Goal: Task Accomplishment & Management: Manage account settings

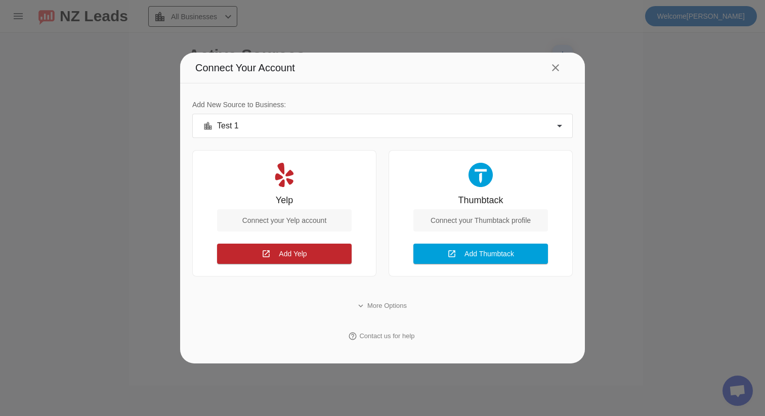
click at [732, 87] on div at bounding box center [382, 208] width 765 height 416
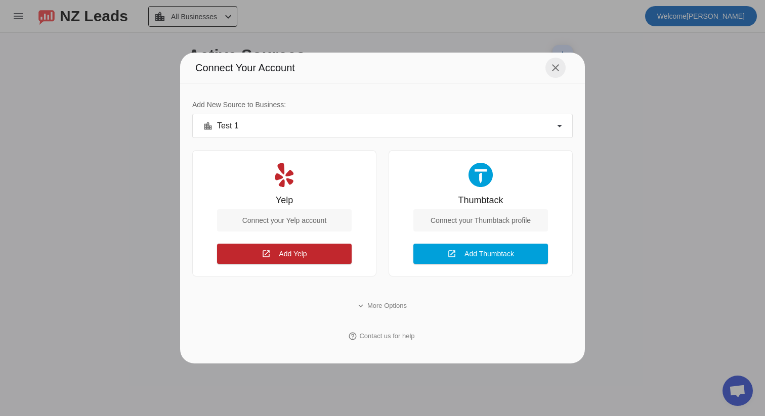
click at [567, 62] on span at bounding box center [555, 68] width 24 height 24
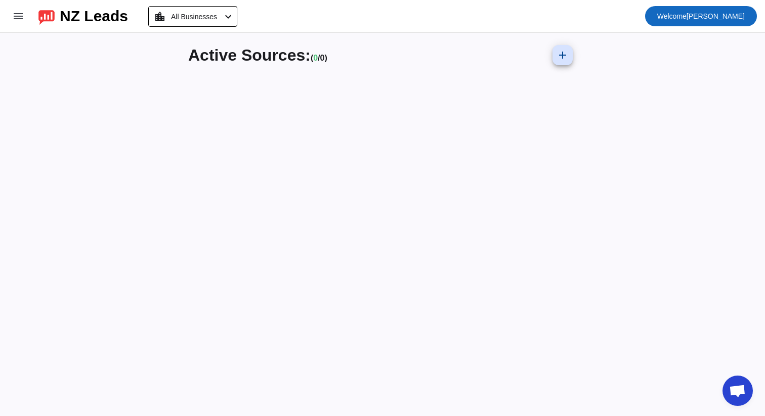
click at [670, 25] on span at bounding box center [701, 16] width 112 height 24
click at [719, 48] on button "Logout" at bounding box center [728, 42] width 57 height 24
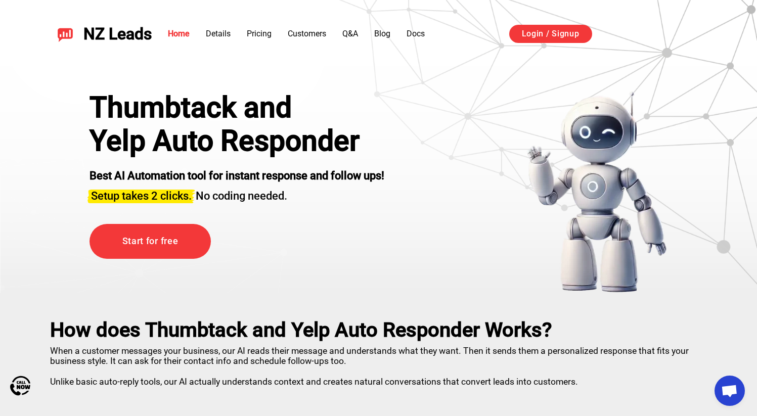
click at [567, 115] on img at bounding box center [597, 192] width 141 height 202
